Goal: Transaction & Acquisition: Purchase product/service

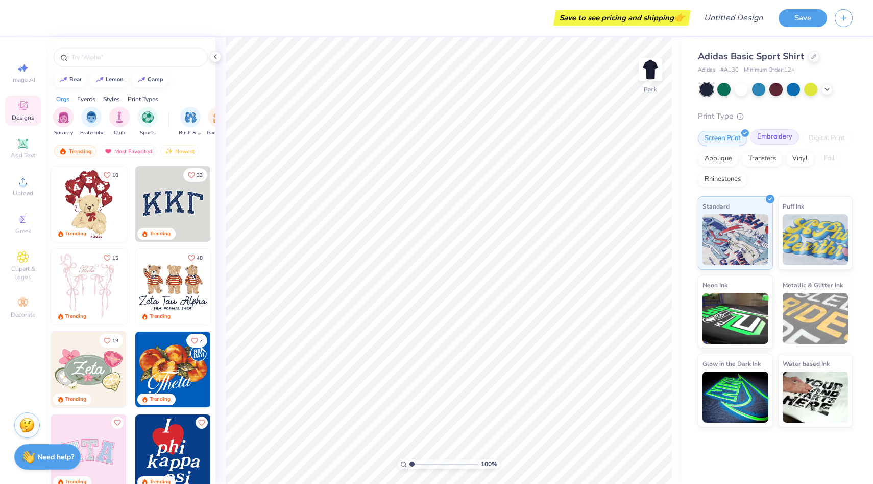
click at [774, 141] on div "Embroidery" at bounding box center [775, 136] width 49 height 15
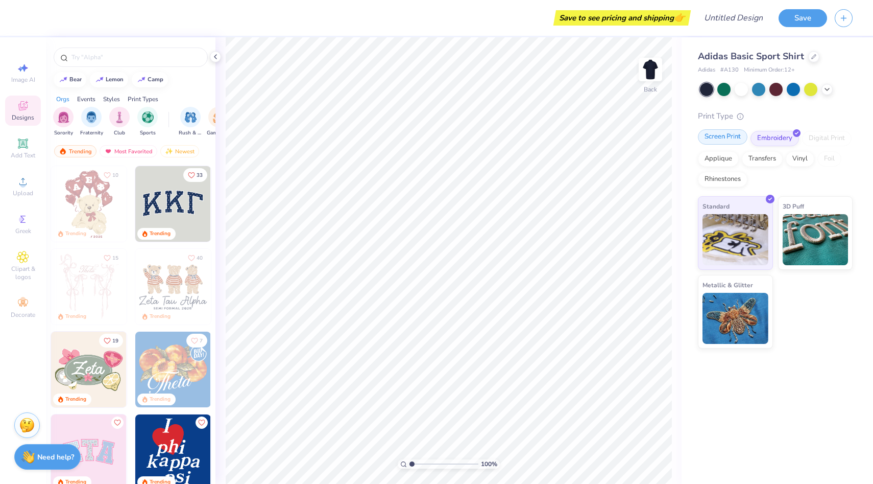
click at [732, 140] on div "Screen Print" at bounding box center [723, 136] width 50 height 15
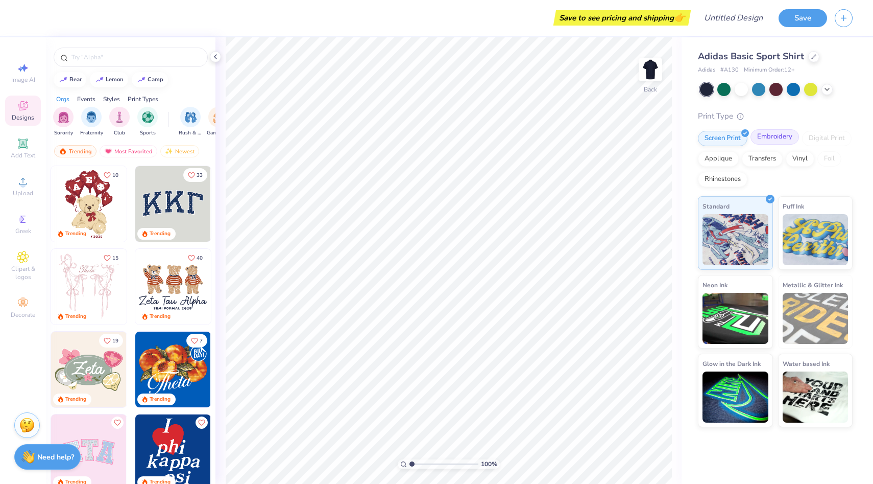
click at [767, 136] on div "Embroidery" at bounding box center [775, 136] width 49 height 15
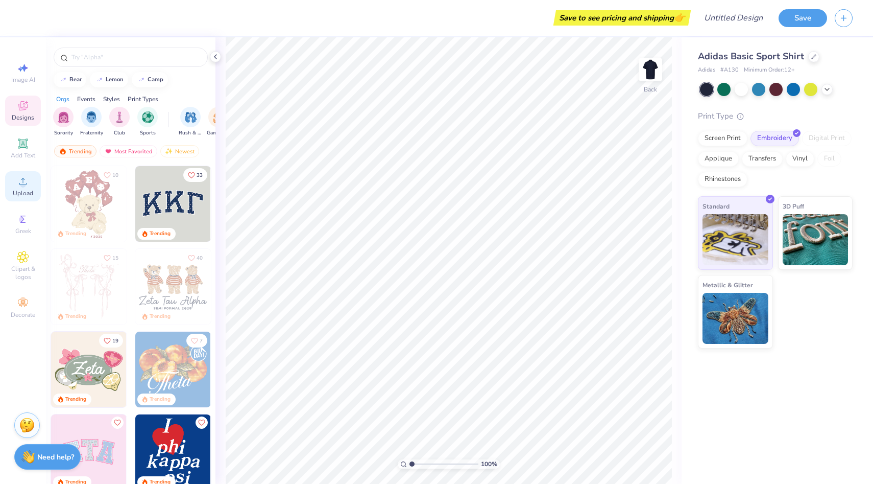
click at [22, 190] on span "Upload" at bounding box center [23, 193] width 20 height 8
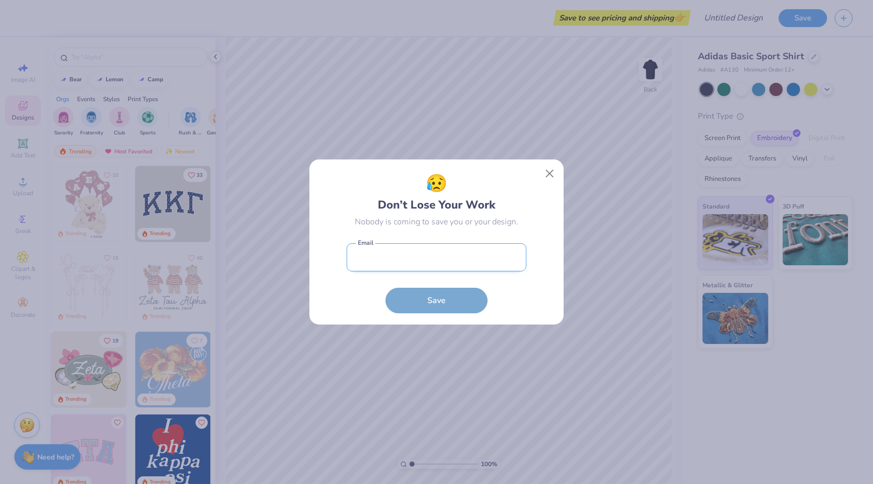
click at [495, 254] on input "email" at bounding box center [437, 257] width 180 height 28
type input "[EMAIL_ADDRESS][DOMAIN_NAME]"
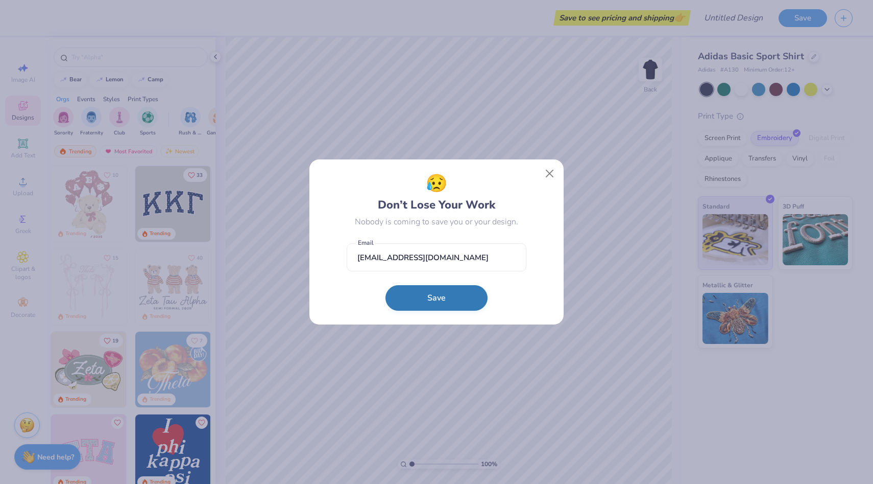
click at [439, 293] on button "Save" at bounding box center [437, 298] width 102 height 26
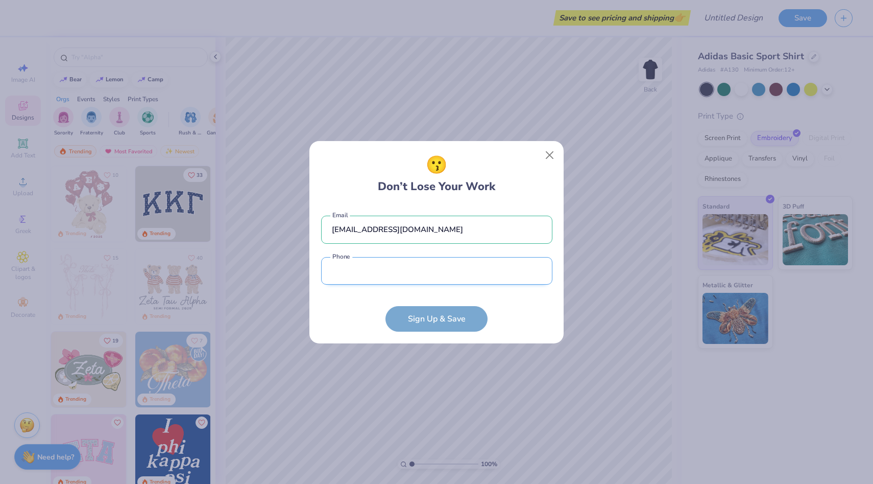
click at [421, 277] on input "tel" at bounding box center [436, 271] width 231 height 28
type input "[PHONE_NUMBER]"
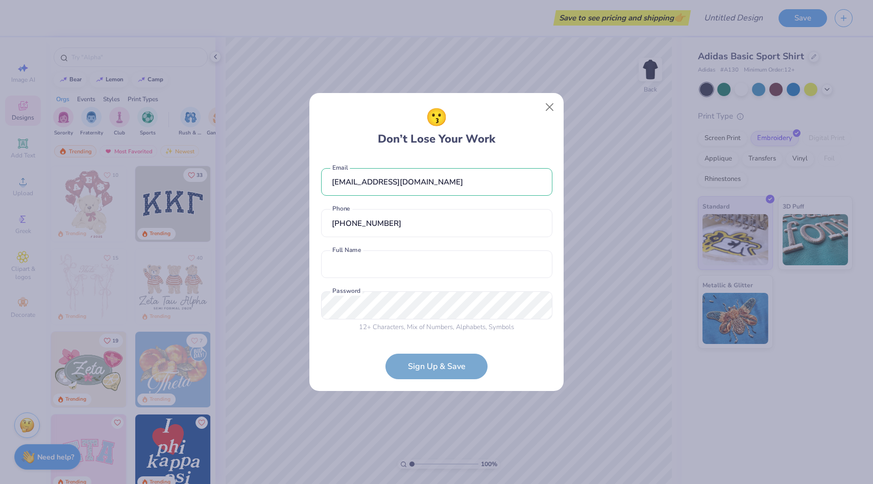
click at [417, 280] on div "[EMAIL_ADDRESS][DOMAIN_NAME] Email [PHONE_NUMBER] Phone Full Name is a required…" at bounding box center [436, 248] width 231 height 180
click at [421, 266] on input "text" at bounding box center [436, 264] width 231 height 28
type input "[PERSON_NAME]"
click at [361, 332] on div "[EMAIL_ADDRESS][DOMAIN_NAME] Email [PHONE_NUMBER] Phone [PERSON_NAME] Full Name…" at bounding box center [436, 248] width 231 height 180
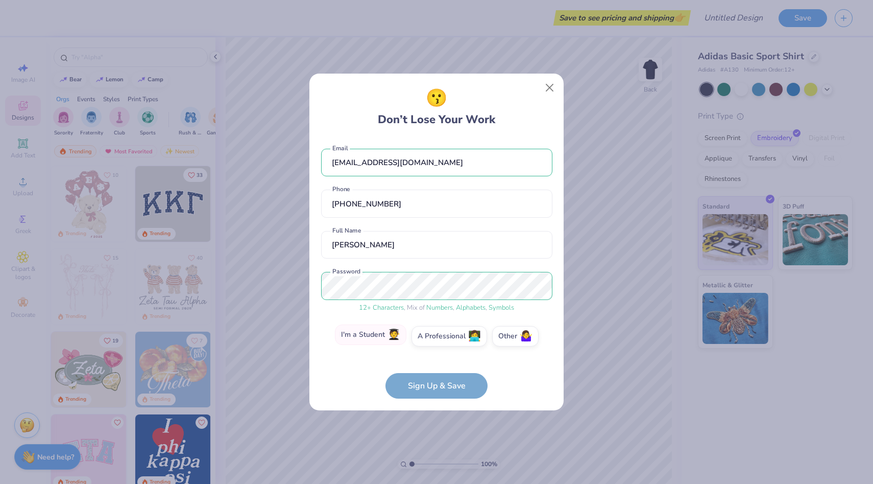
click at [370, 339] on label "I'm a Student 🧑‍🎓" at bounding box center [371, 334] width 72 height 20
click at [434, 339] on input "I'm a Student 🧑‍🎓" at bounding box center [437, 339] width 7 height 7
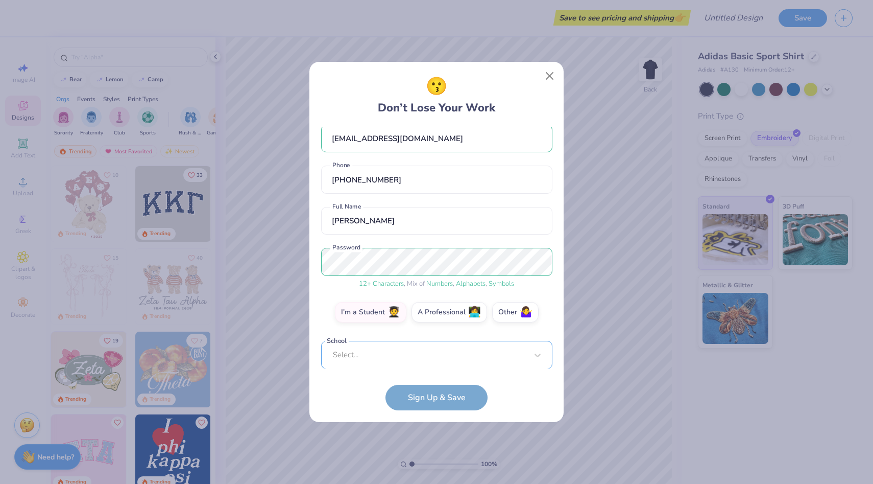
click at [396, 344] on div "Select..." at bounding box center [436, 355] width 231 height 28
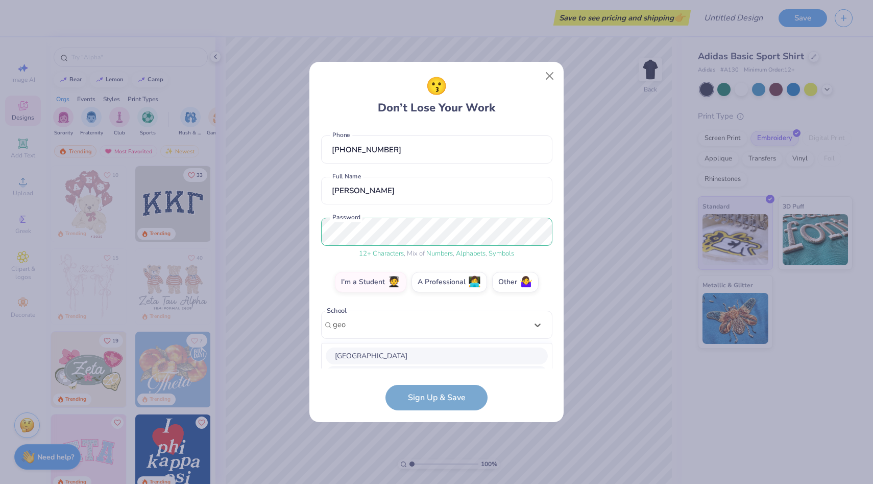
scroll to position [171, 0]
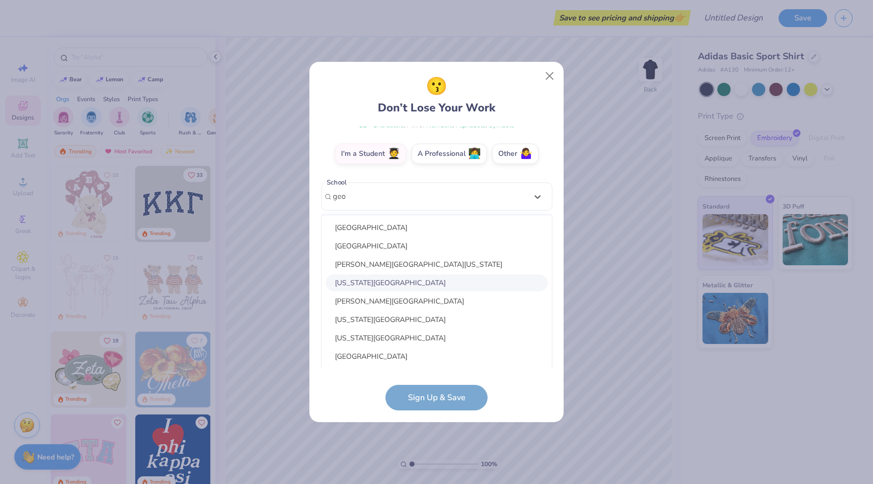
click at [423, 279] on div "[US_STATE][GEOGRAPHIC_DATA]" at bounding box center [437, 282] width 222 height 17
type input "geo"
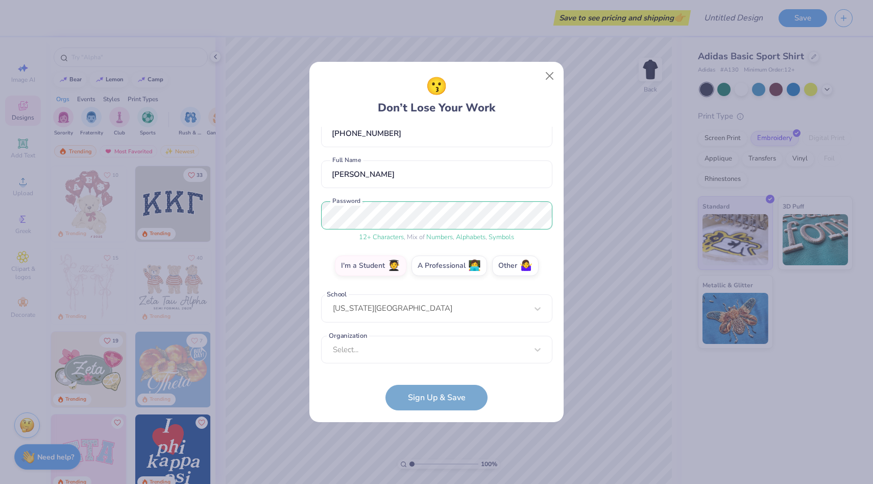
scroll to position [59, 0]
click at [417, 337] on div "Select..." at bounding box center [436, 350] width 231 height 28
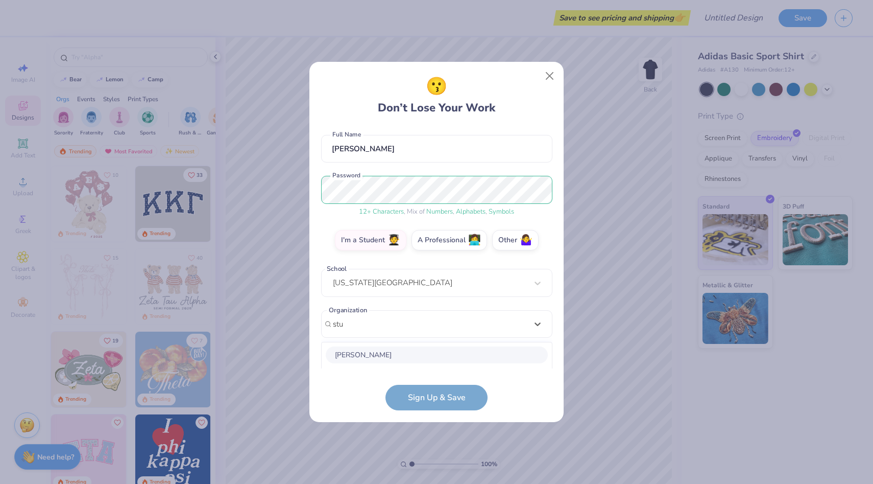
scroll to position [212, 0]
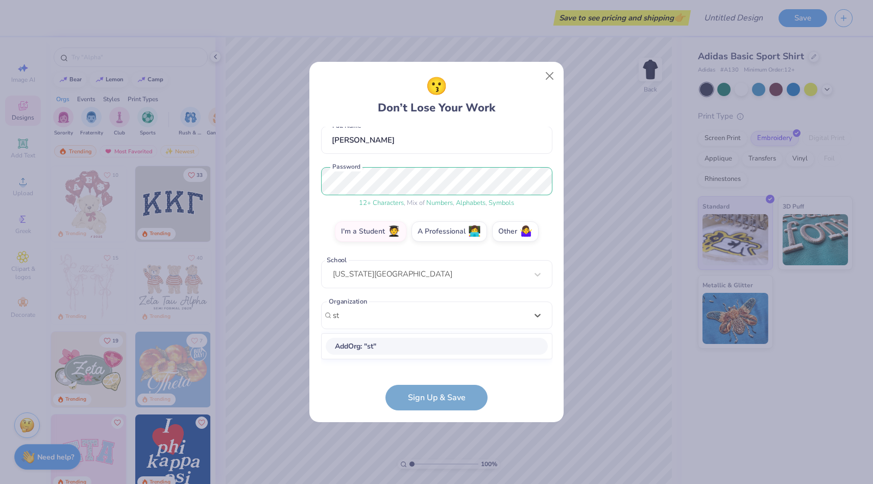
type input "s"
type input "g"
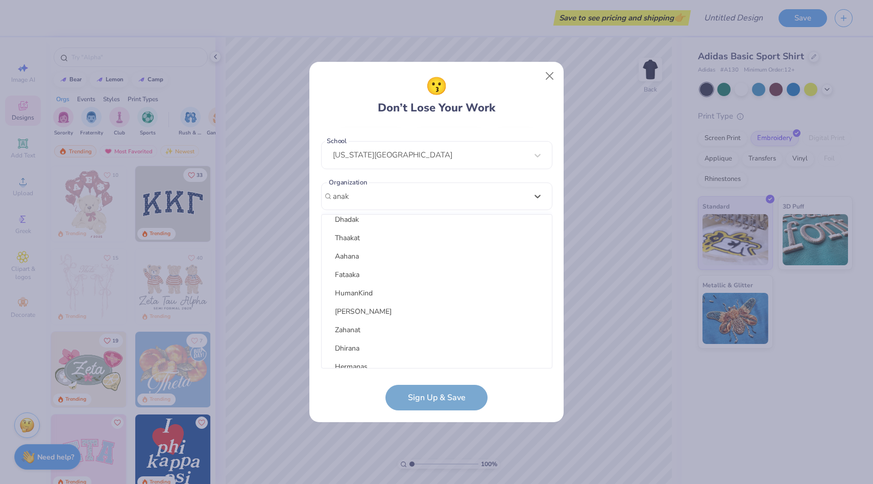
scroll to position [0, 0]
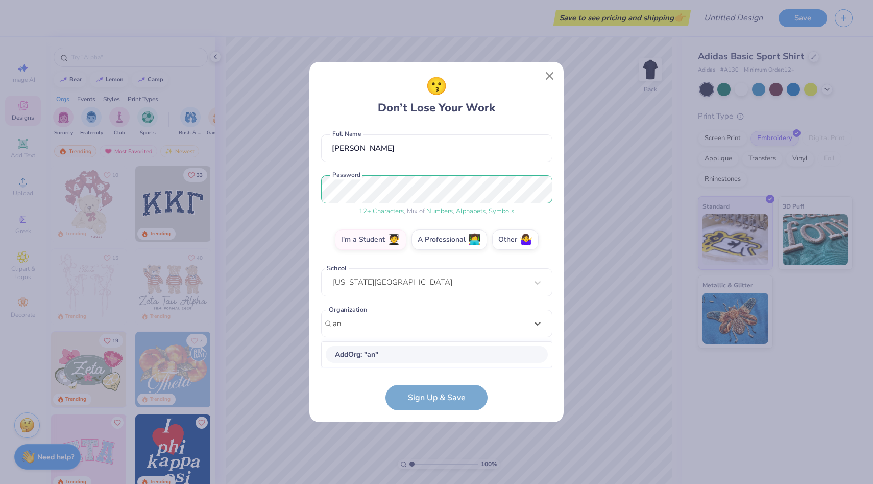
type input "a"
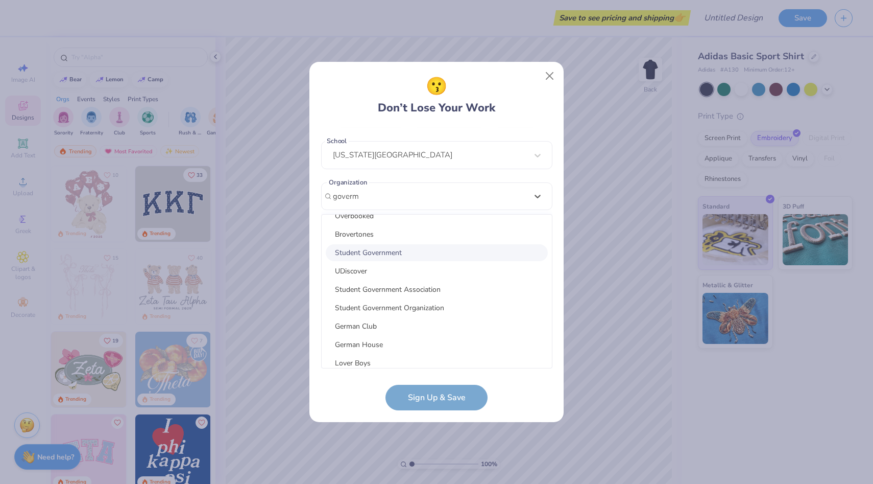
scroll to position [105, 0]
click at [438, 286] on div "Student Government Association" at bounding box center [437, 287] width 222 height 17
type input "goverm"
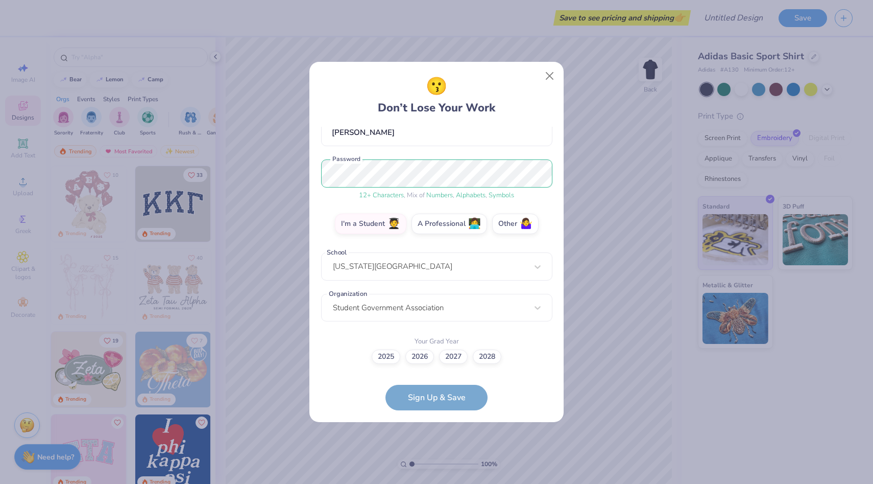
scroll to position [100, 0]
click at [424, 357] on label "2026" at bounding box center [420, 355] width 29 height 14
click at [434, 454] on input "2026" at bounding box center [437, 457] width 7 height 7
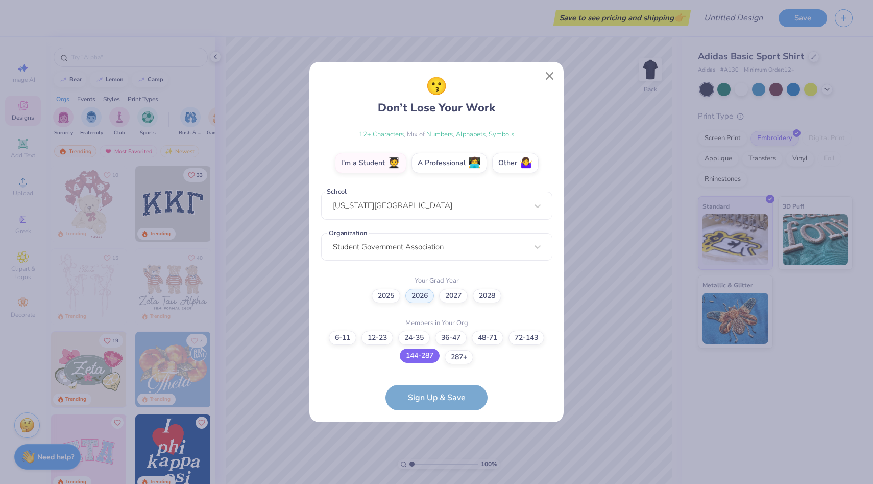
click at [426, 356] on label "144-287" at bounding box center [420, 355] width 40 height 14
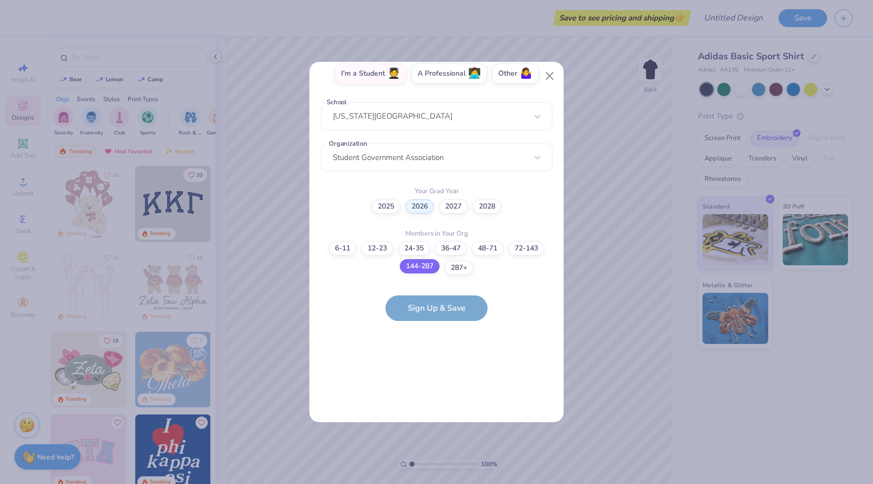
scroll to position [0, 0]
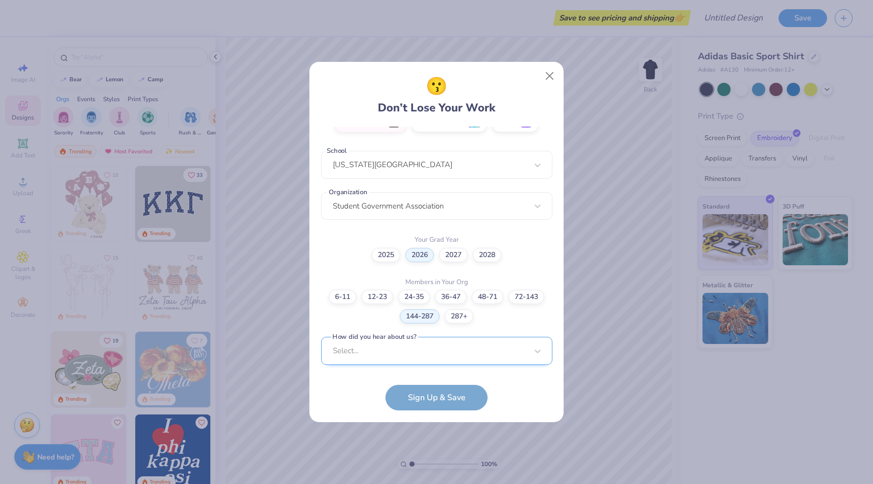
click at [397, 353] on div "Select..." at bounding box center [436, 351] width 231 height 28
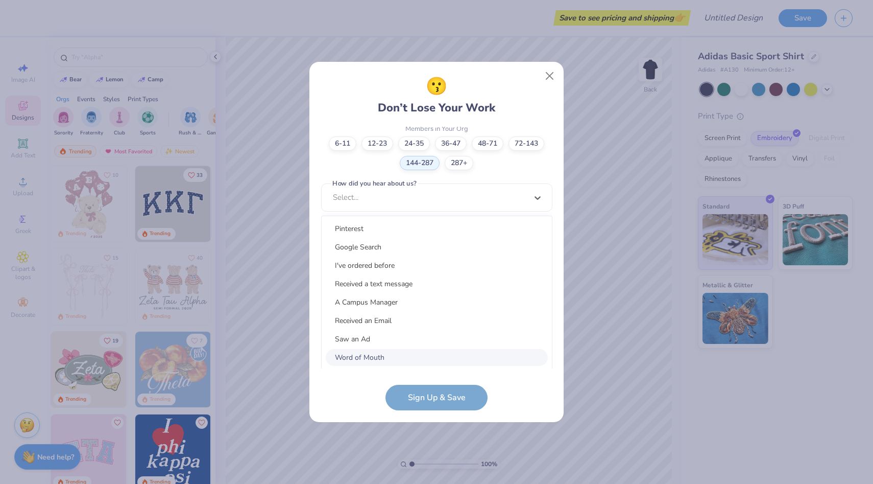
click at [397, 355] on div "Word of Mouth" at bounding box center [437, 357] width 222 height 17
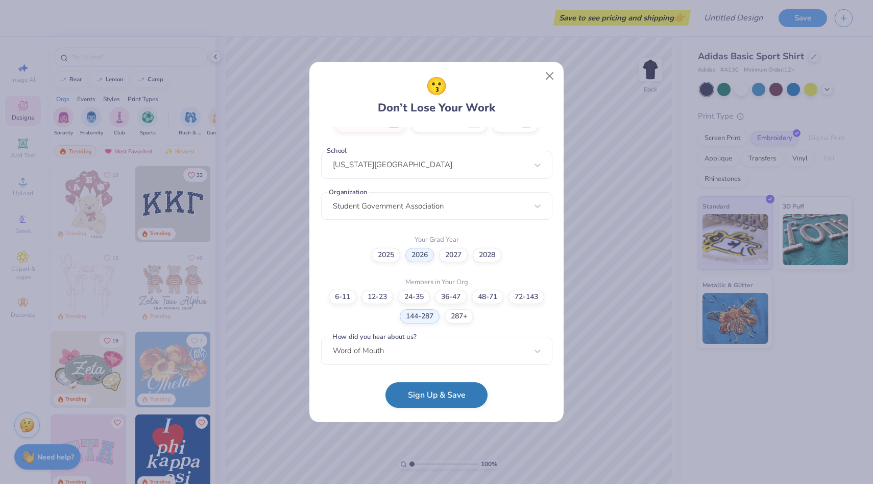
click at [440, 397] on button "Sign Up & Save" at bounding box center [437, 395] width 102 height 26
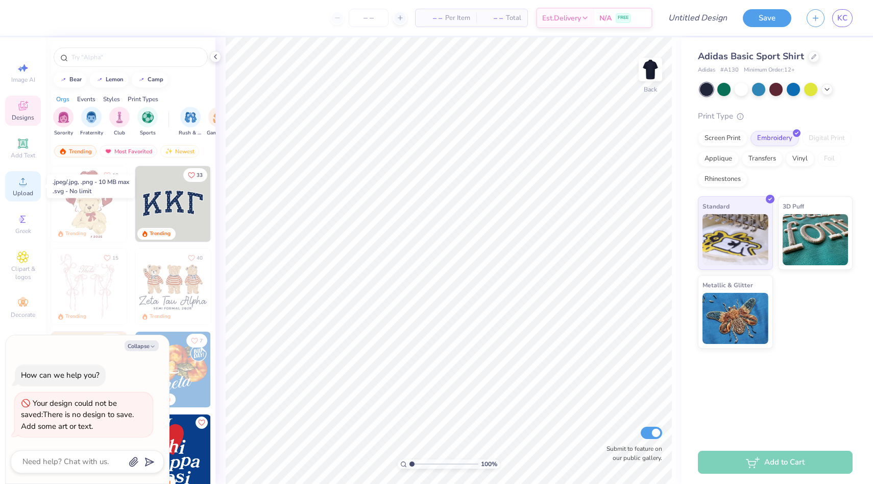
click at [21, 185] on circle at bounding box center [23, 185] width 6 height 6
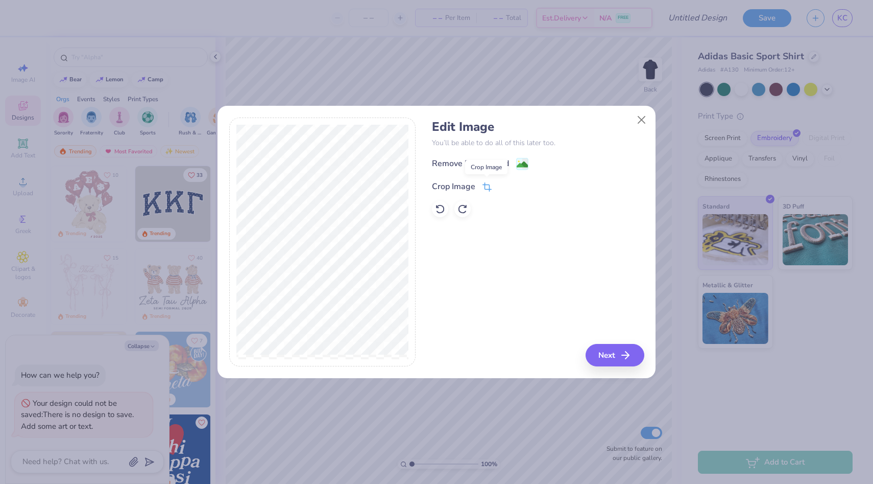
click at [486, 189] on icon at bounding box center [487, 186] width 9 height 9
click at [618, 352] on div "Edit Image You’ll be able to do all of this later too. Remove Background Crop I…" at bounding box center [538, 241] width 212 height 249
click at [519, 186] on icon at bounding box center [519, 185] width 6 height 6
click at [608, 361] on button "Next" at bounding box center [616, 355] width 59 height 22
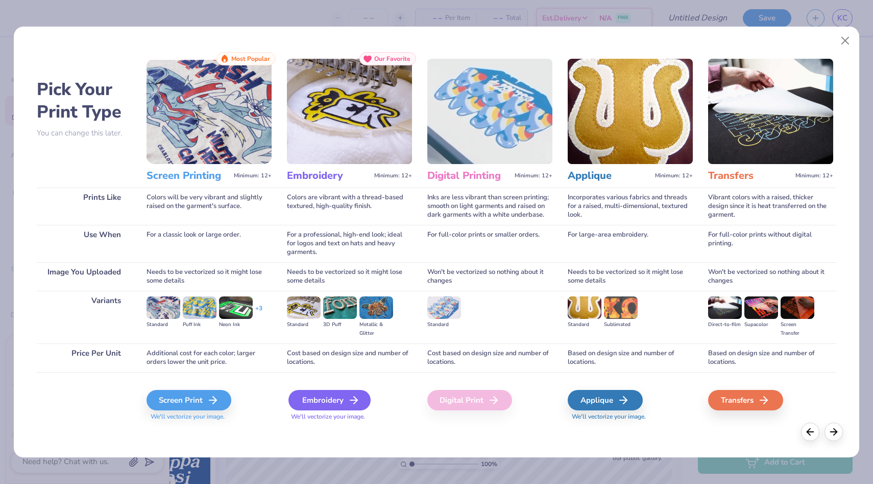
click at [320, 396] on div "Embroidery" at bounding box center [330, 400] width 82 height 20
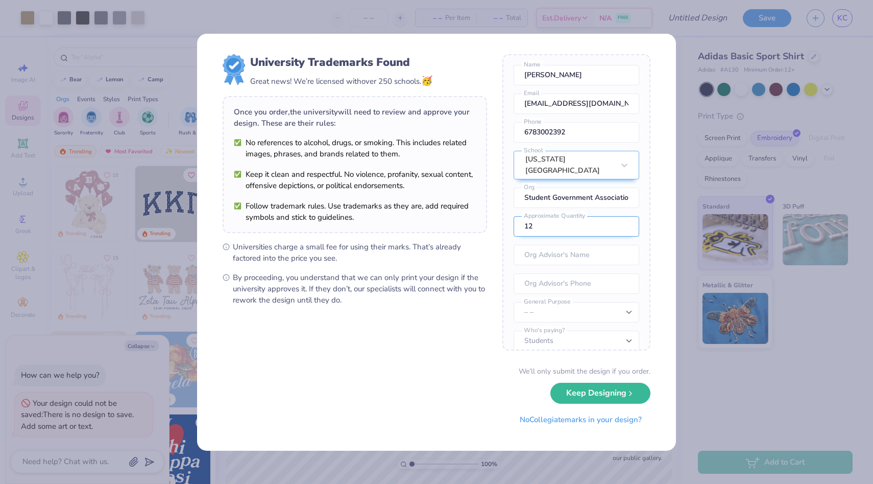
scroll to position [45, 0]
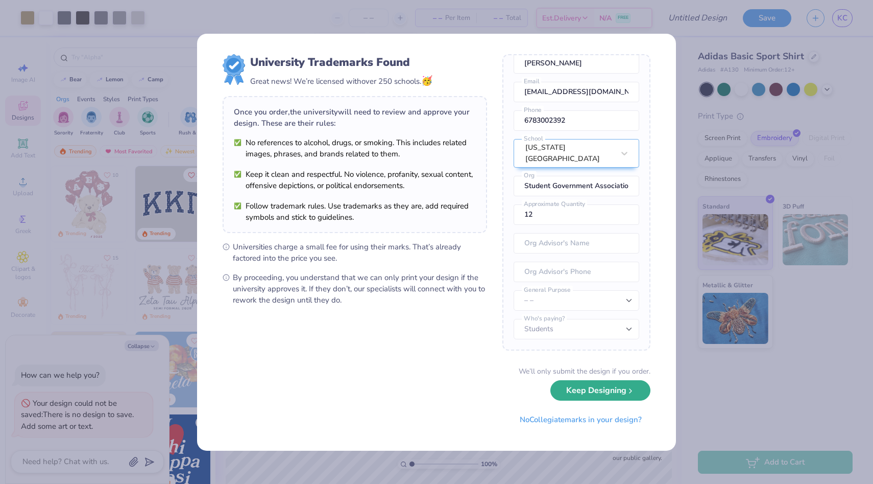
click at [602, 397] on button "Keep Designing" at bounding box center [601, 390] width 100 height 21
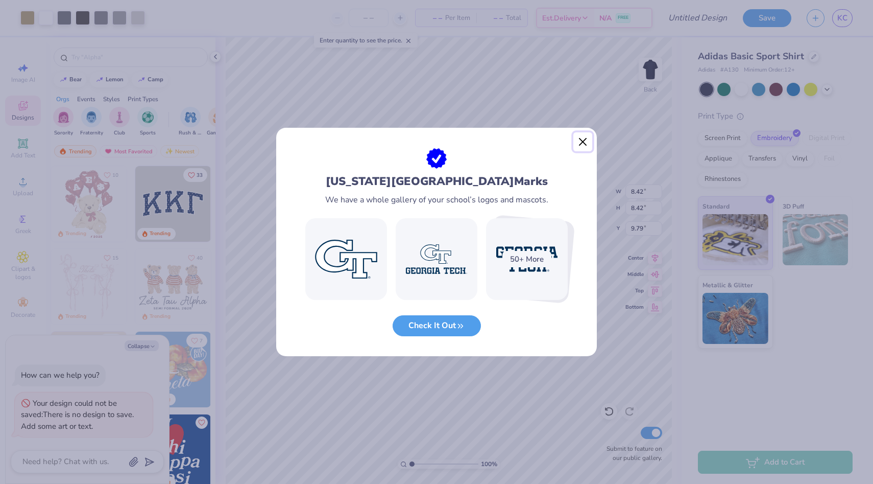
click at [579, 142] on button "Close" at bounding box center [583, 141] width 19 height 19
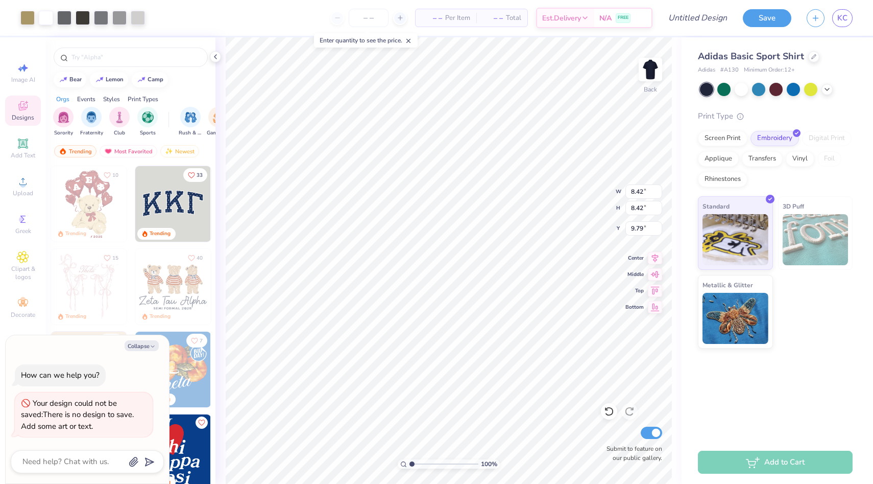
type textarea "x"
type input "1.65"
type textarea "x"
type input "5.59"
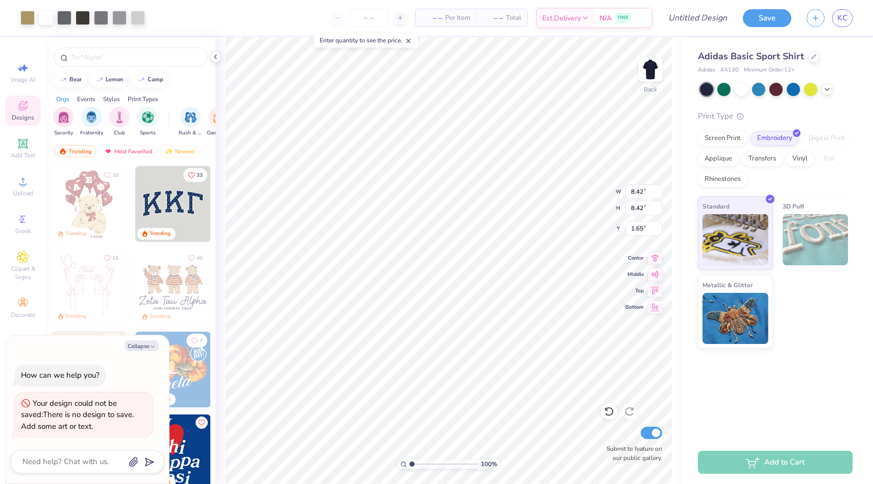
type input "4.47"
type textarea "x"
type input "3.00"
type textarea "x"
type input "4.72"
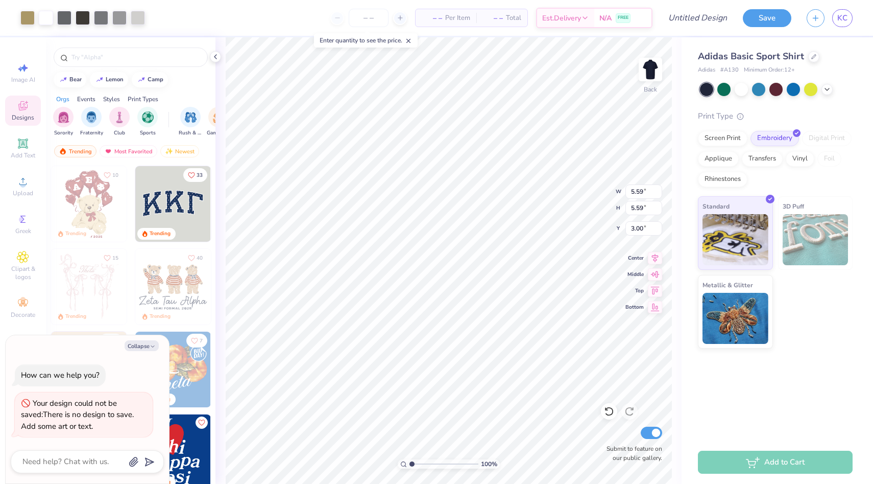
type input "4.72"
type input "3.88"
type textarea "x"
type input "3.00"
type textarea "x"
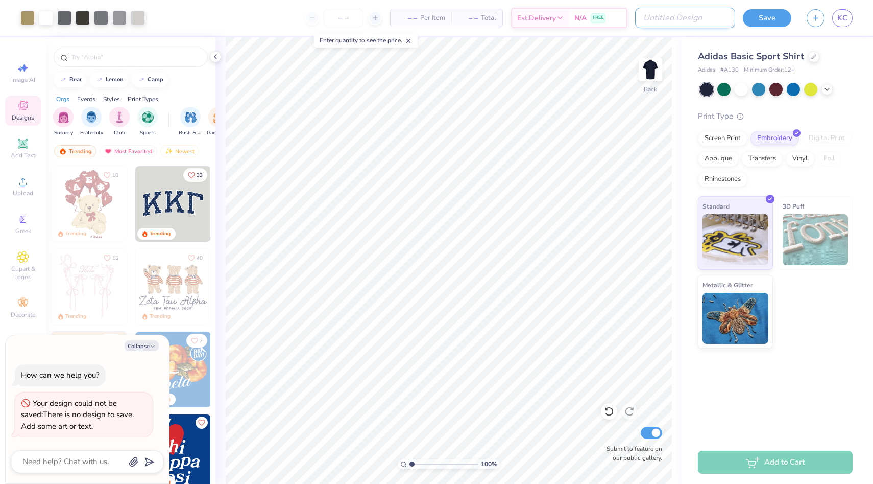
click at [703, 19] on input "Design Title" at bounding box center [685, 18] width 100 height 20
type input "S"
type textarea "x"
type input "SG"
type textarea "x"
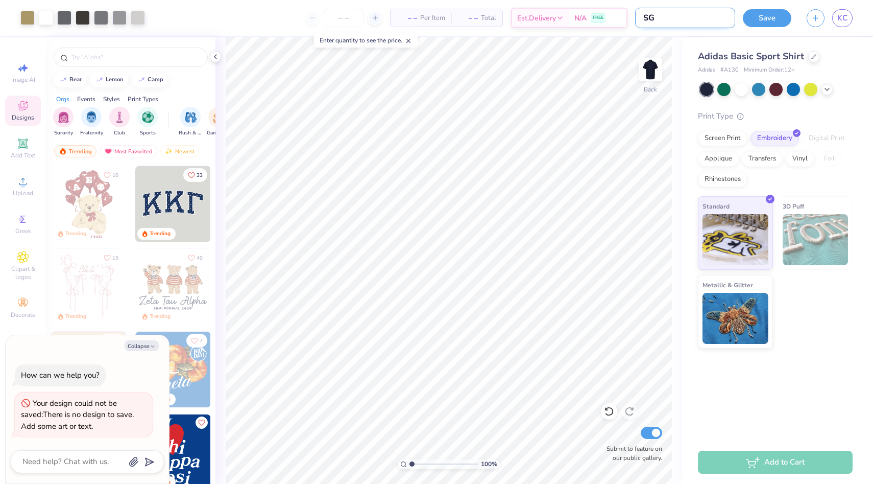
type input "SGA"
type textarea "x"
type input "SGA"
type textarea "x"
type input "SGA P"
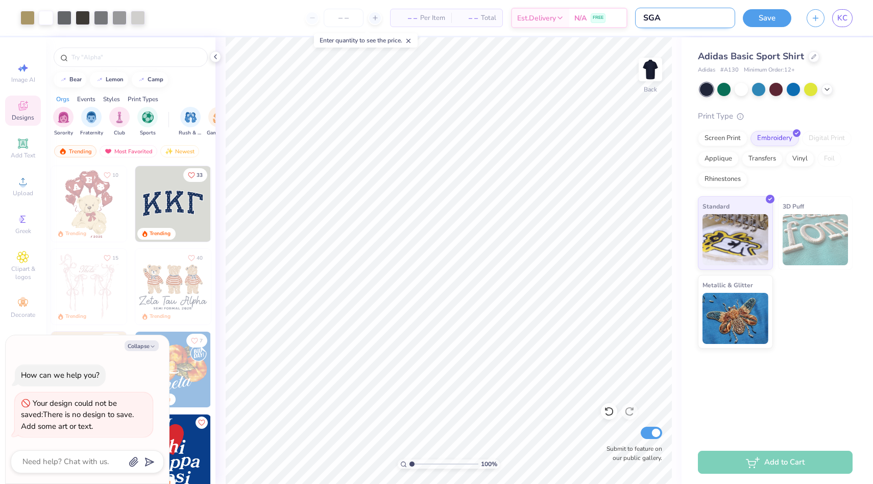
type textarea "x"
type input "SGA PO"
type textarea "x"
type input "SGA POL"
type textarea "x"
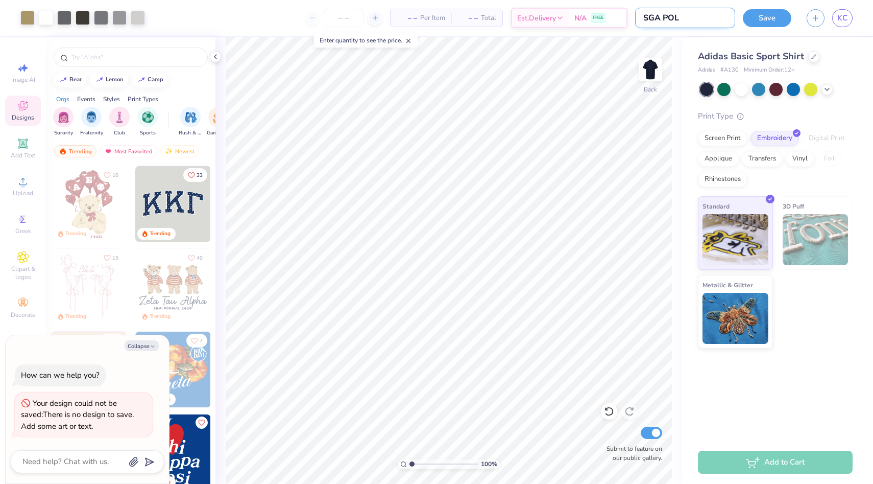
type input "SGA POLO"
type textarea "x"
type input "SGA POLO"
click at [349, 19] on input "number" at bounding box center [369, 18] width 40 height 18
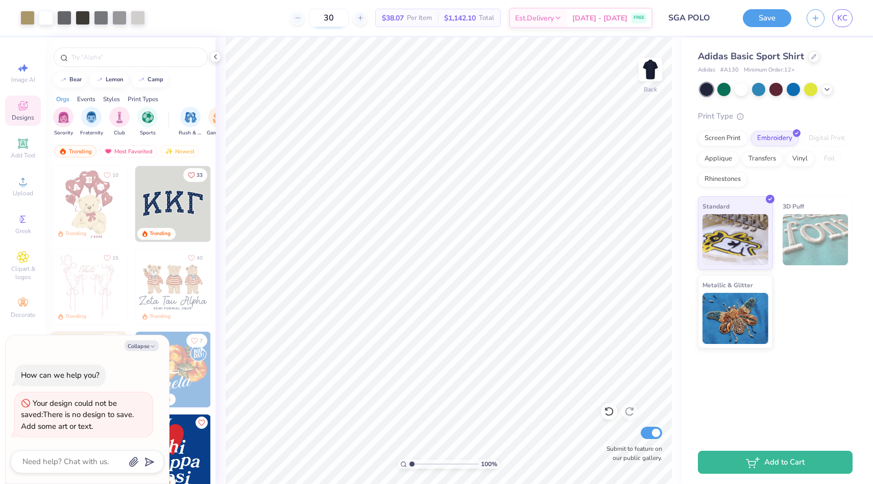
type input "3"
type input "4"
type input "2"
type input "30"
click at [232, 13] on div "30 $38.07 Per Item $1,142.10 Total Est. Delivery [DATE] - [DATE] FREE" at bounding box center [403, 18] width 500 height 36
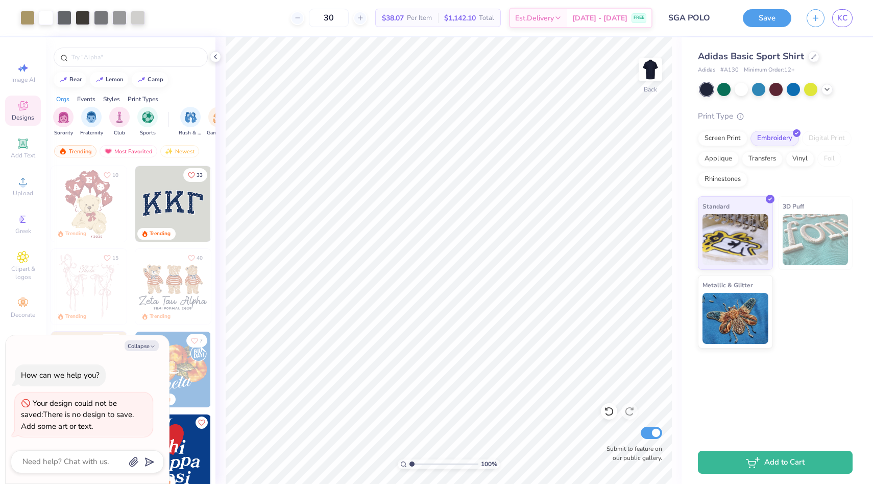
click at [737, 17] on div "Art colors 30 $38.07 Per Item $1,142.10 Total Est. Delivery [DATE] - [DATE] FRE…" at bounding box center [436, 18] width 873 height 36
click at [767, 21] on button "Save" at bounding box center [767, 17] width 49 height 18
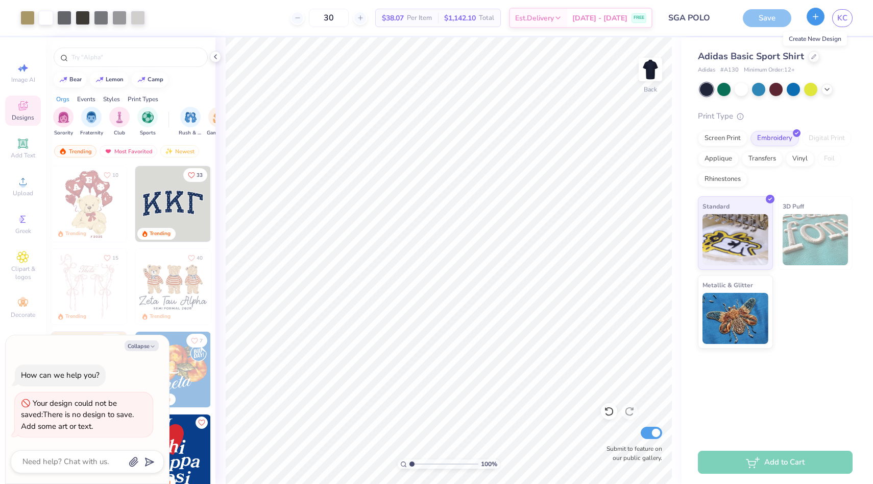
click at [817, 16] on icon "button" at bounding box center [816, 16] width 9 height 9
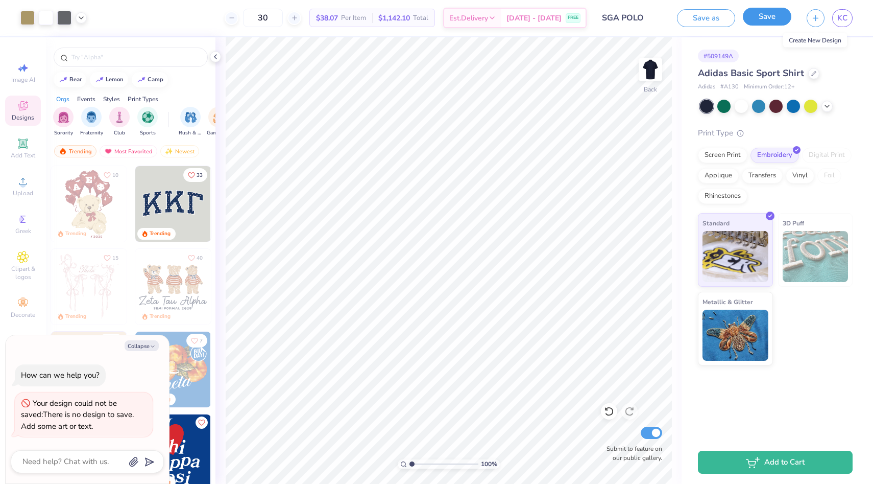
click at [771, 20] on button "Save" at bounding box center [767, 17] width 49 height 18
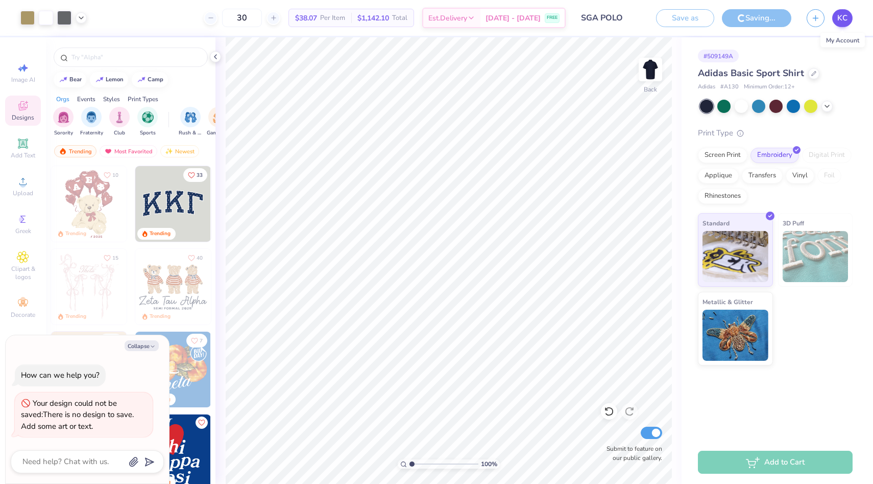
type textarea "x"
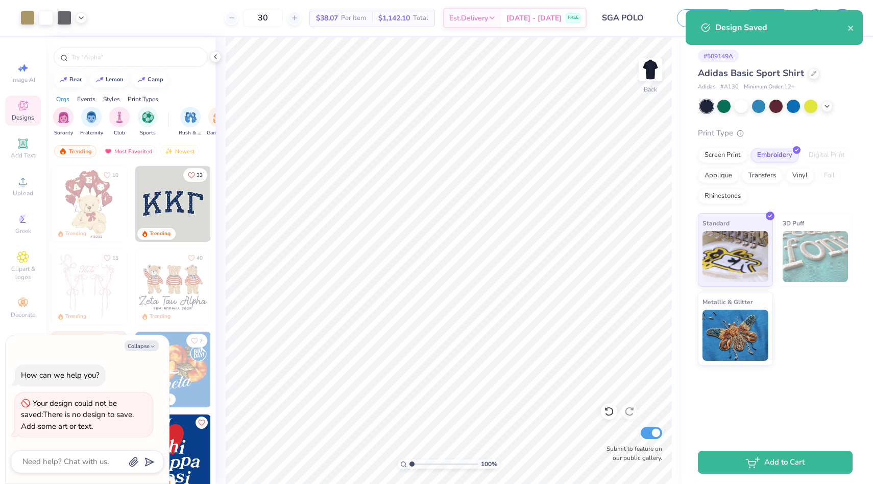
click at [844, 18] on div "Design Saved" at bounding box center [774, 27] width 177 height 35
click at [852, 28] on icon "close" at bounding box center [850, 28] width 5 height 5
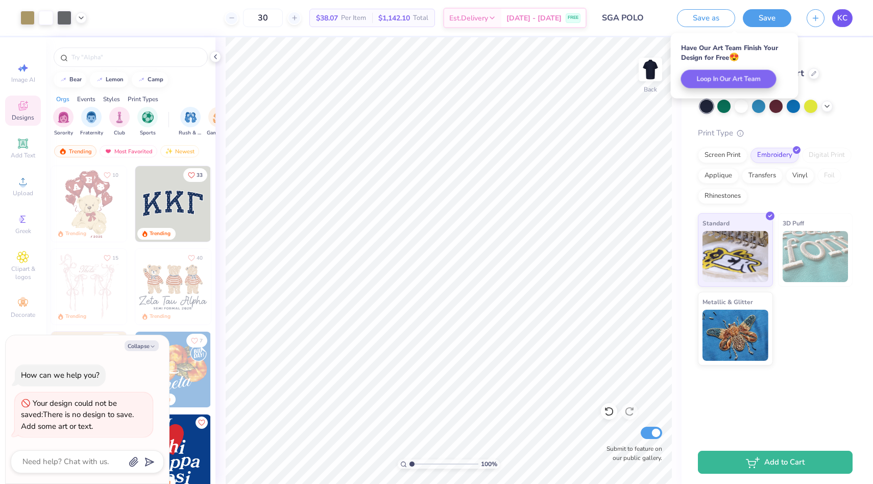
click at [840, 16] on span "KC" at bounding box center [843, 18] width 10 height 12
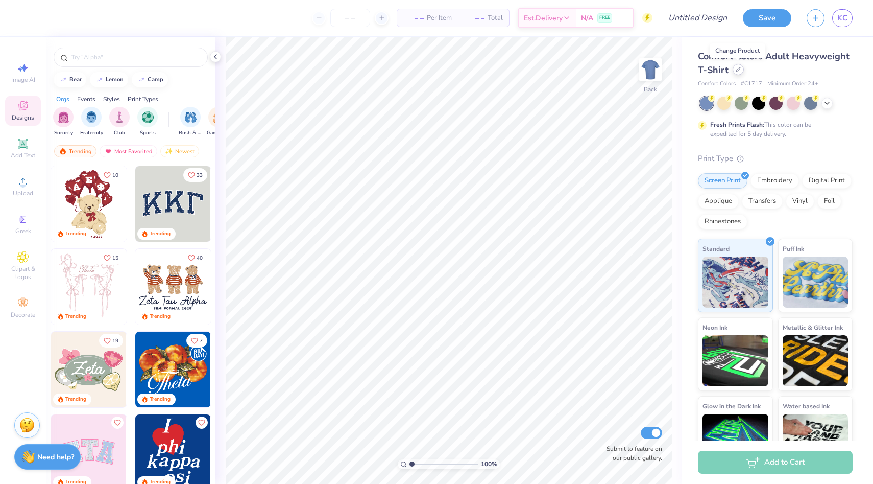
click at [733, 70] on div at bounding box center [738, 69] width 11 height 11
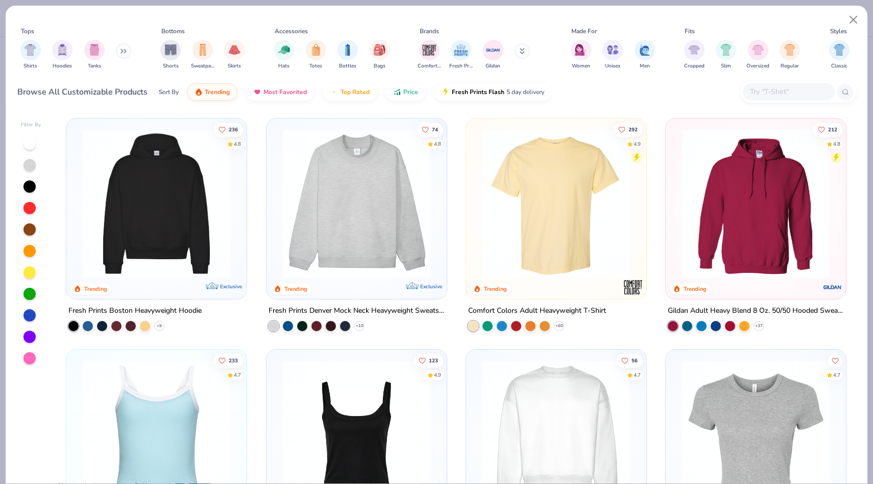
click at [122, 50] on icon at bounding box center [124, 51] width 6 height 5
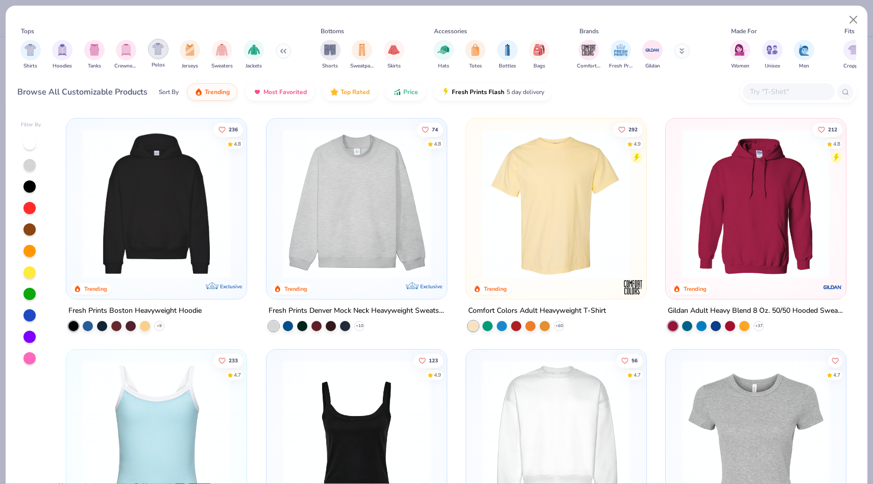
click at [157, 50] on img "filter for Polos" at bounding box center [158, 49] width 12 height 12
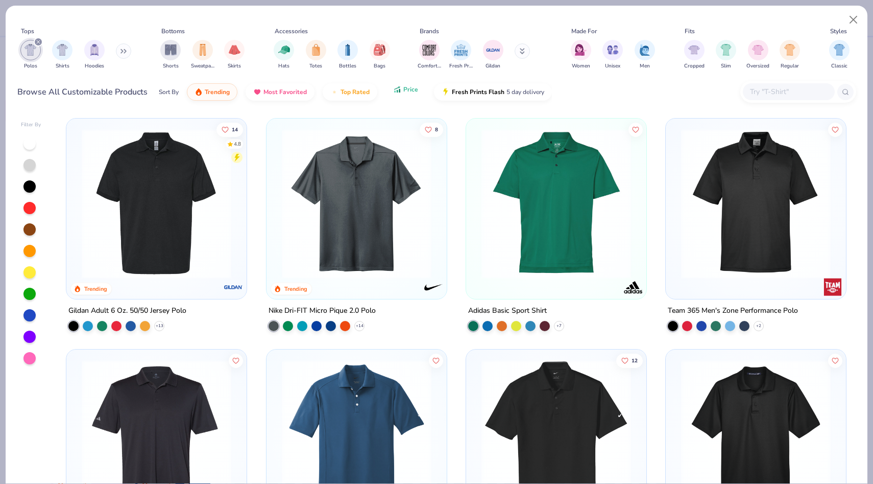
click at [406, 94] on button "Price" at bounding box center [406, 89] width 40 height 17
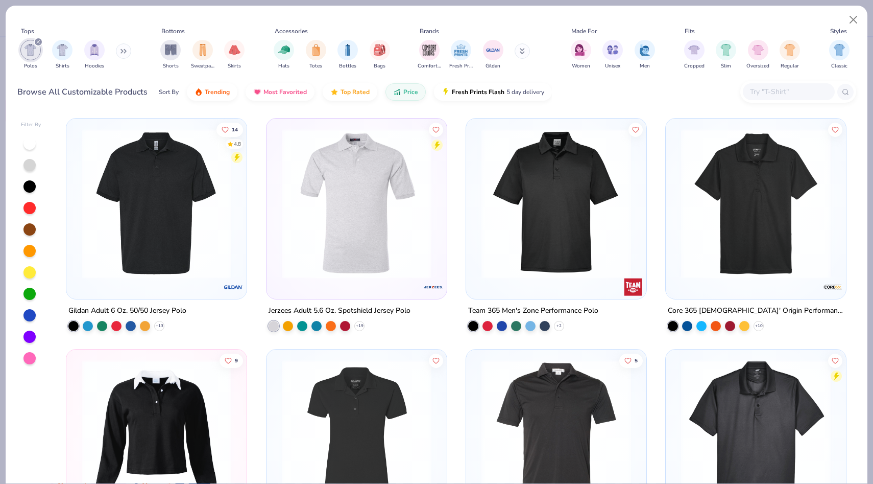
click at [164, 253] on img at bounding box center [157, 204] width 160 height 150
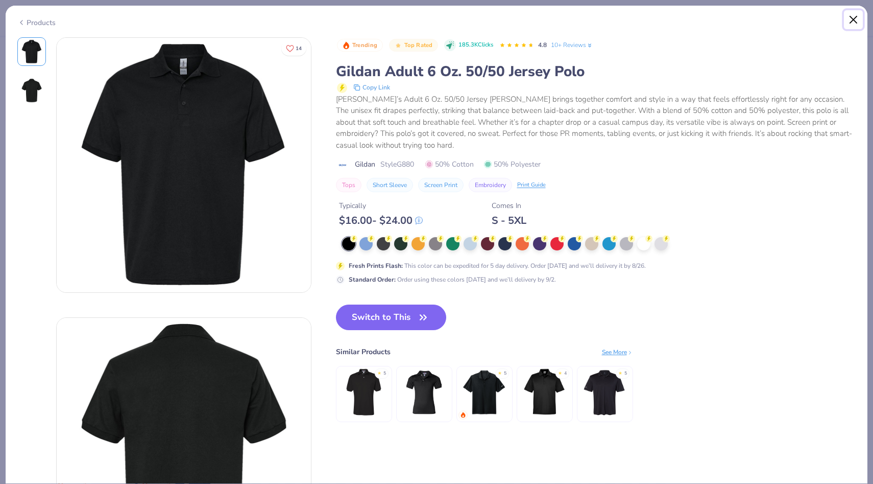
click at [849, 21] on button "Close" at bounding box center [853, 19] width 19 height 19
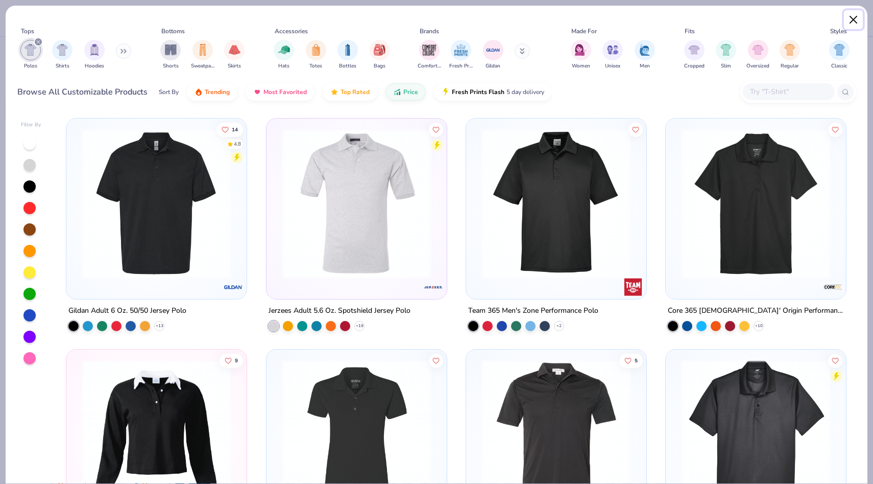
click at [853, 22] on button "Close" at bounding box center [853, 19] width 19 height 19
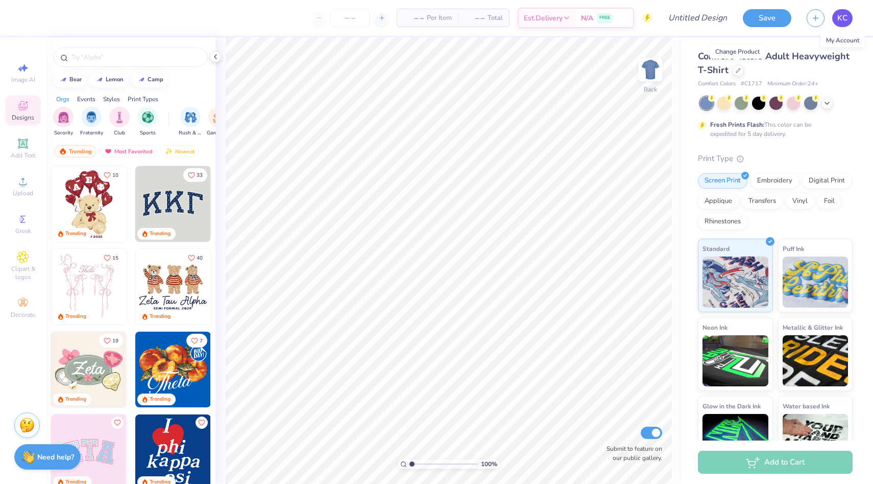
click at [840, 20] on span "KC" at bounding box center [843, 18] width 10 height 12
